Goal: Find specific page/section: Find specific page/section

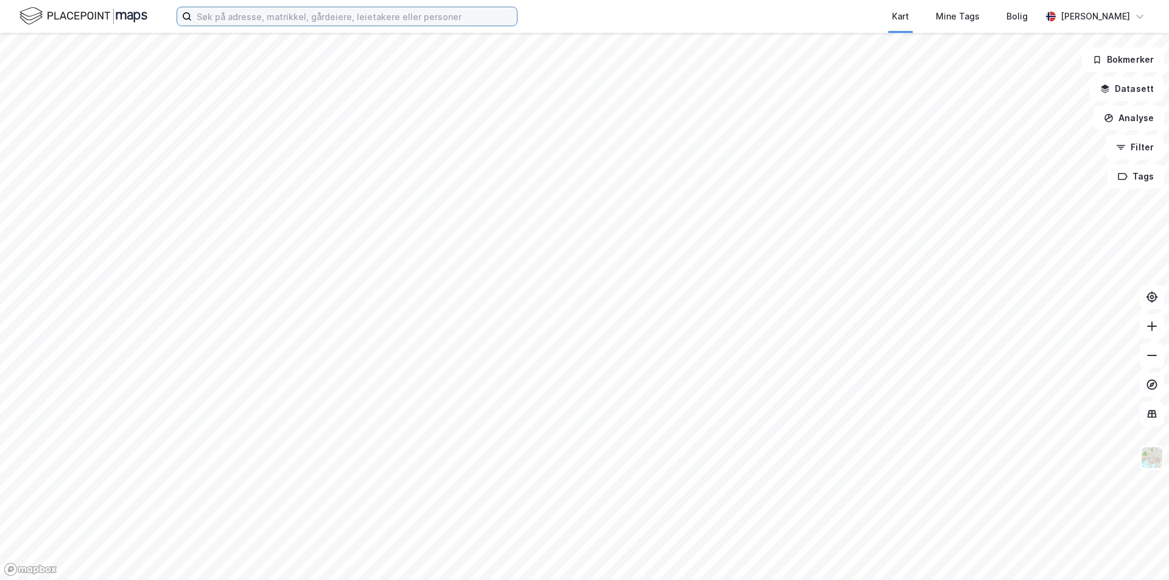
click at [224, 13] on input at bounding box center [354, 16] width 325 height 18
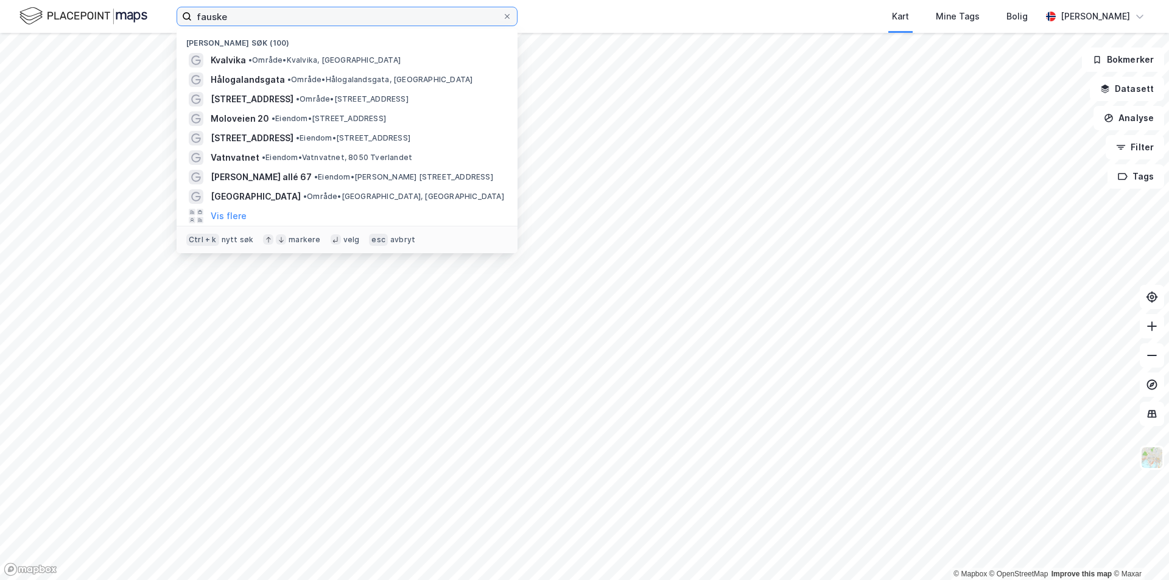
type input "fauske"
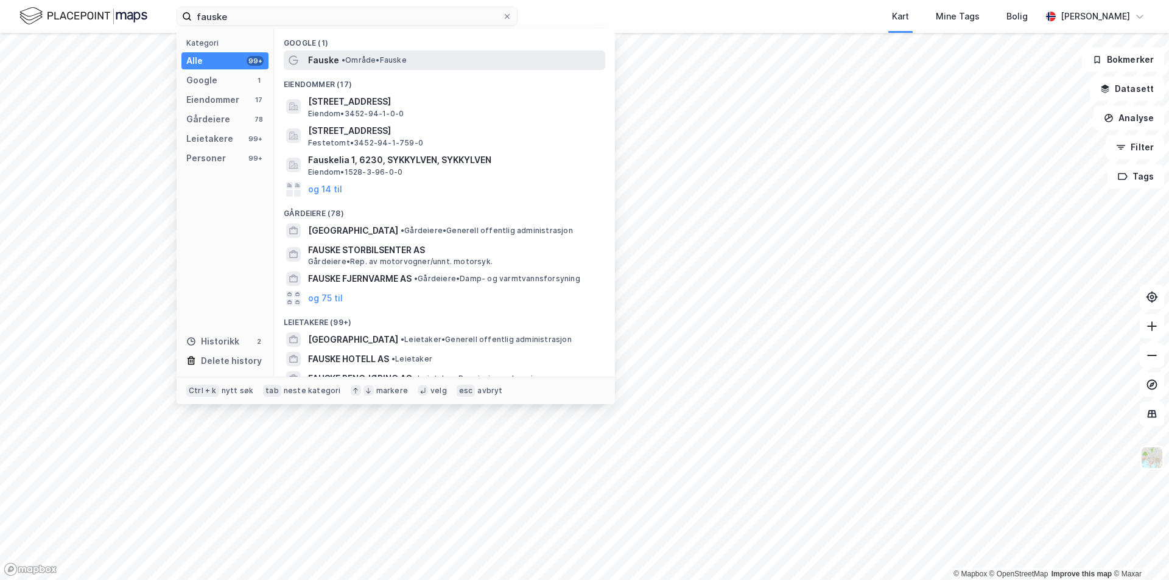
click at [365, 63] on span "• Område • Fauske" at bounding box center [374, 60] width 65 height 10
